Goal: Information Seeking & Learning: Learn about a topic

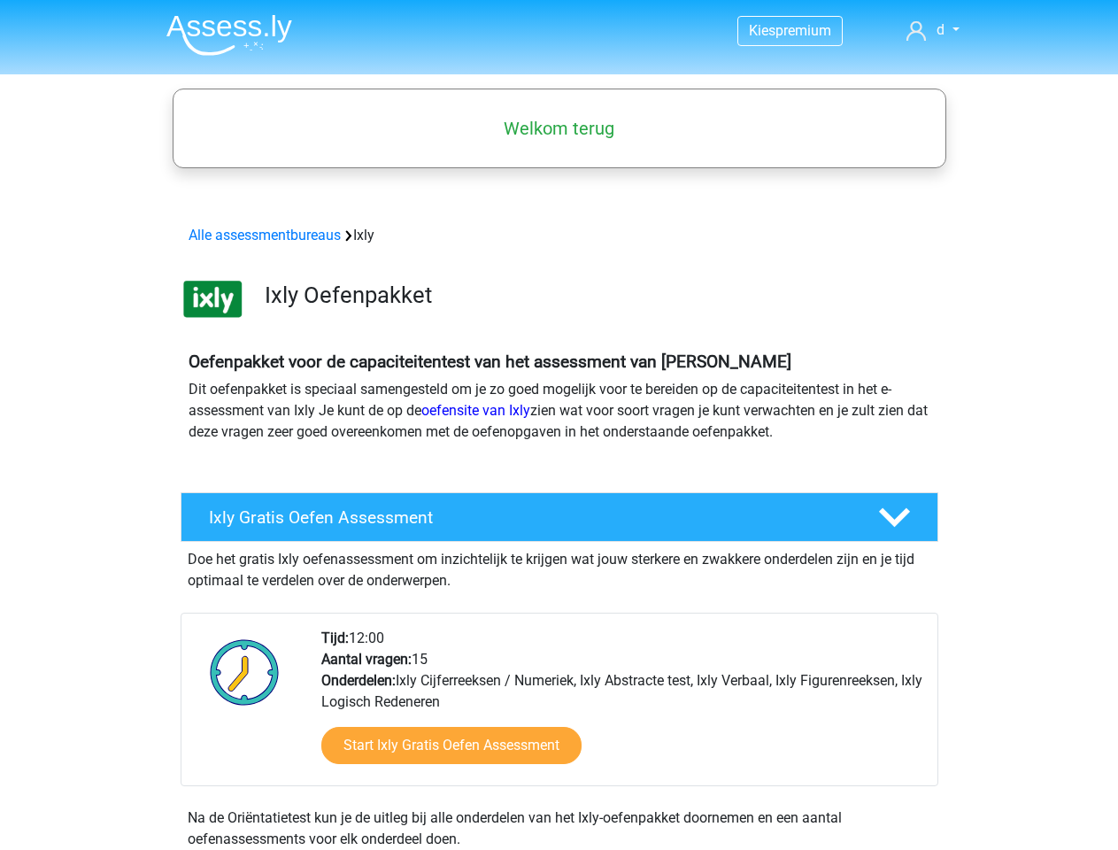
click at [933, 30] on link "d" at bounding box center [933, 29] width 66 height 21
